Goal: Task Accomplishment & Management: Manage account settings

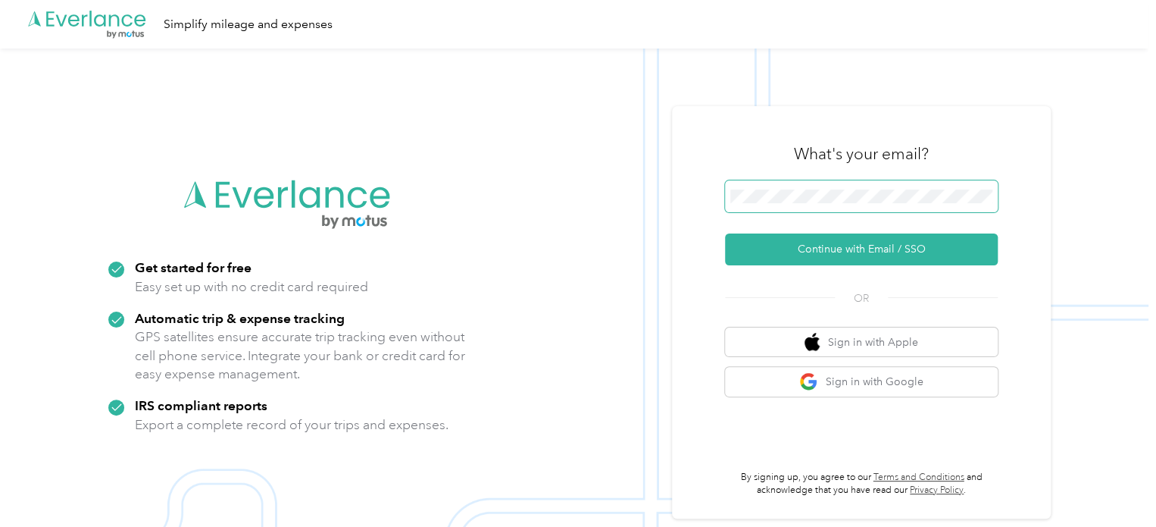
click at [760, 205] on span at bounding box center [861, 196] width 273 height 32
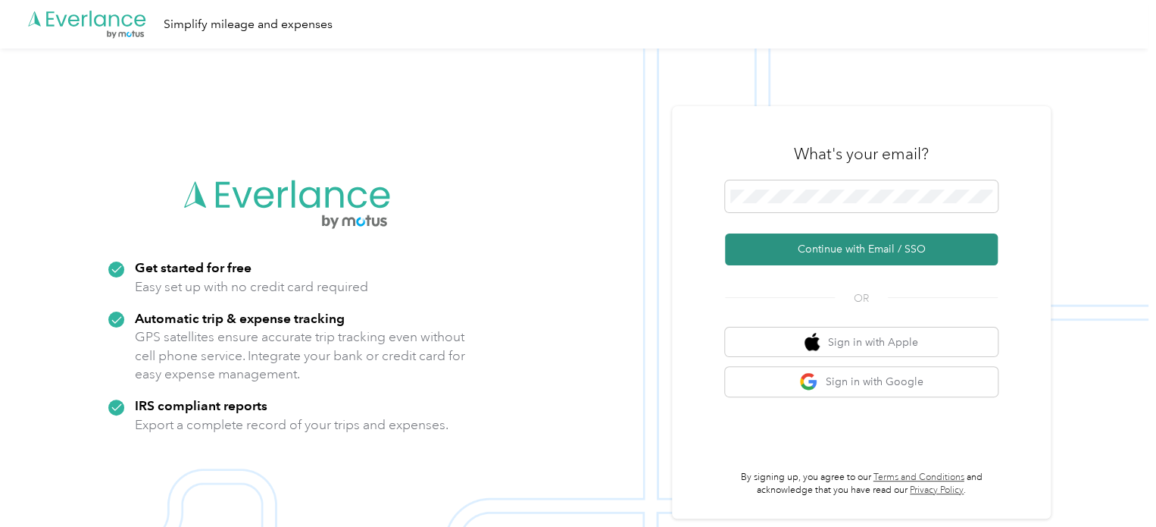
click at [856, 249] on button "Continue with Email / SSO" at bounding box center [861, 249] width 273 height 32
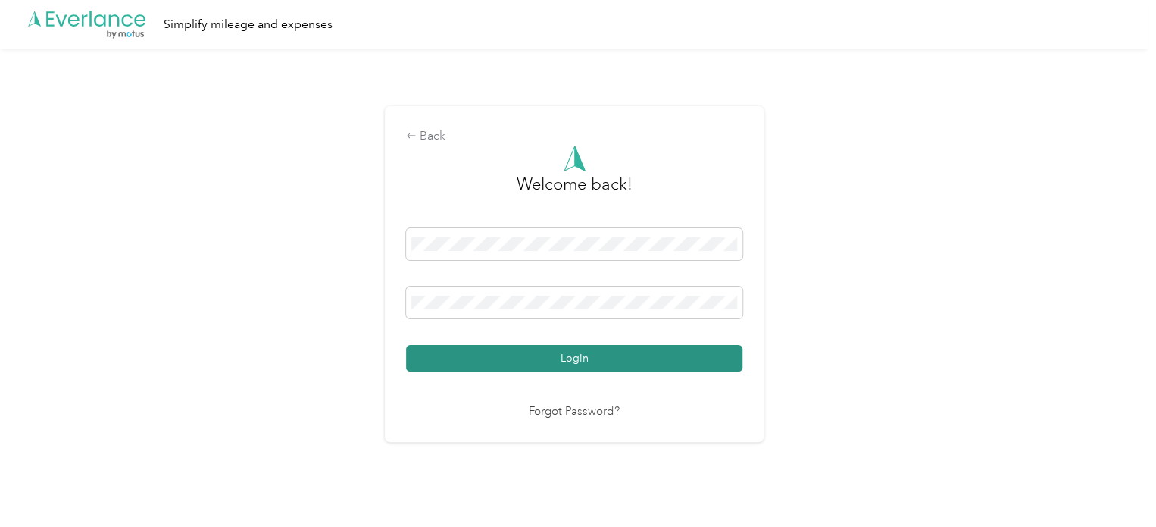
click at [562, 357] on button "Login" at bounding box center [574, 358] width 336 height 27
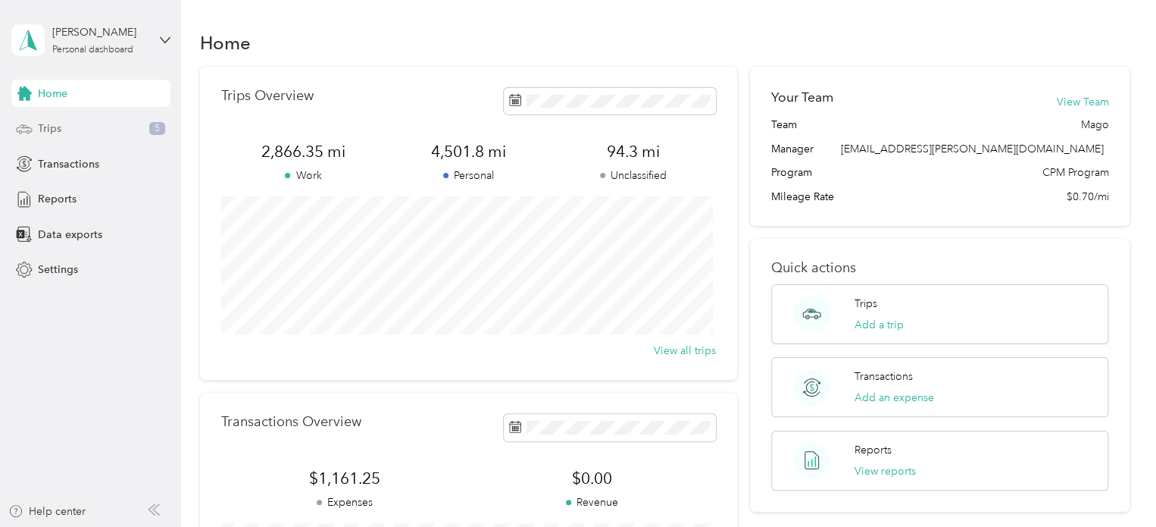
click at [52, 129] on span "Trips" at bounding box center [49, 128] width 23 height 16
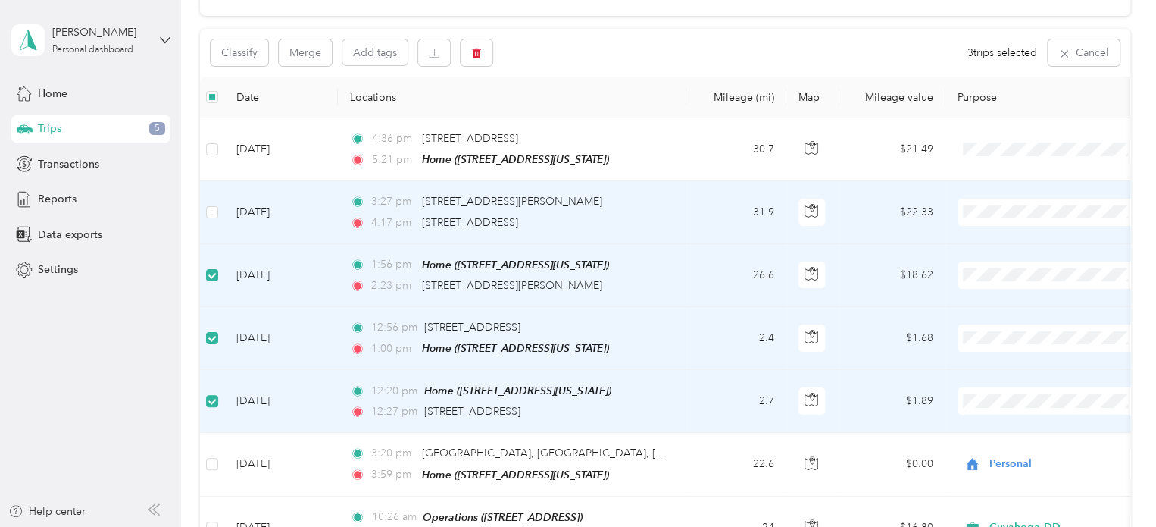
scroll to position [131, 0]
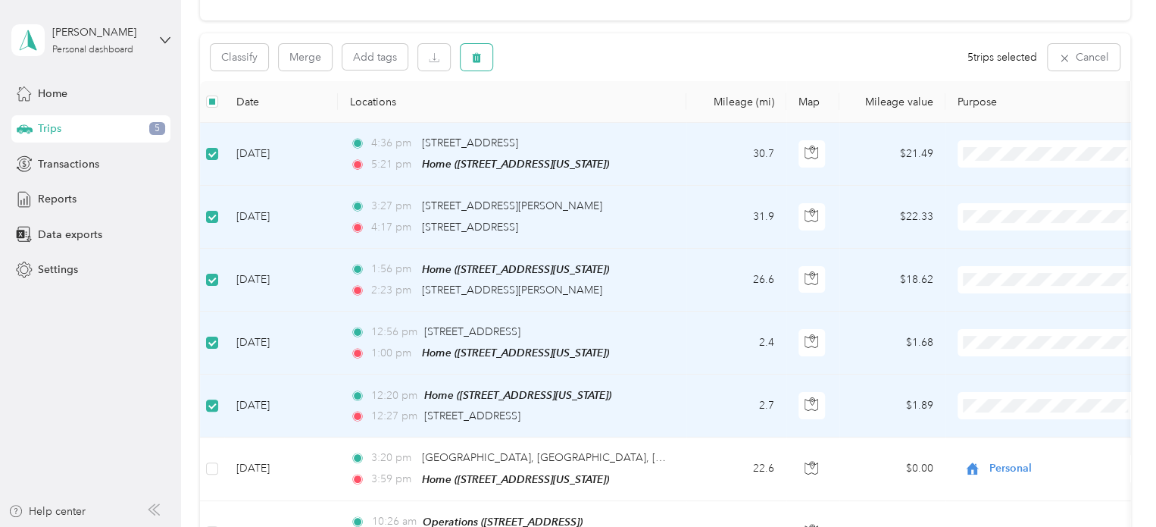
click at [479, 63] on button "button" at bounding box center [477, 57] width 32 height 27
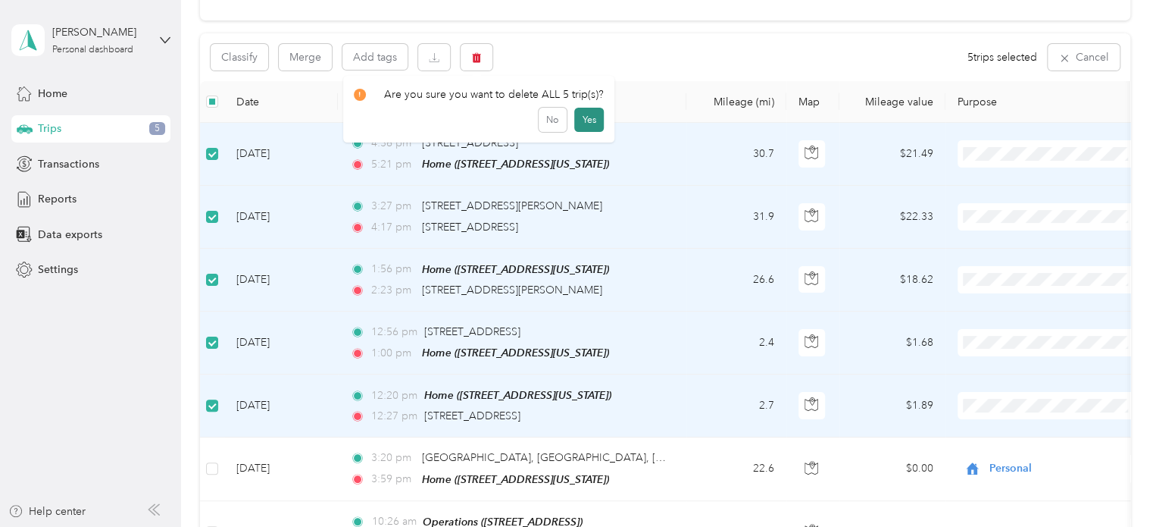
click at [588, 121] on button "Yes" at bounding box center [589, 120] width 30 height 24
